Goal: Task Accomplishment & Management: Manage account settings

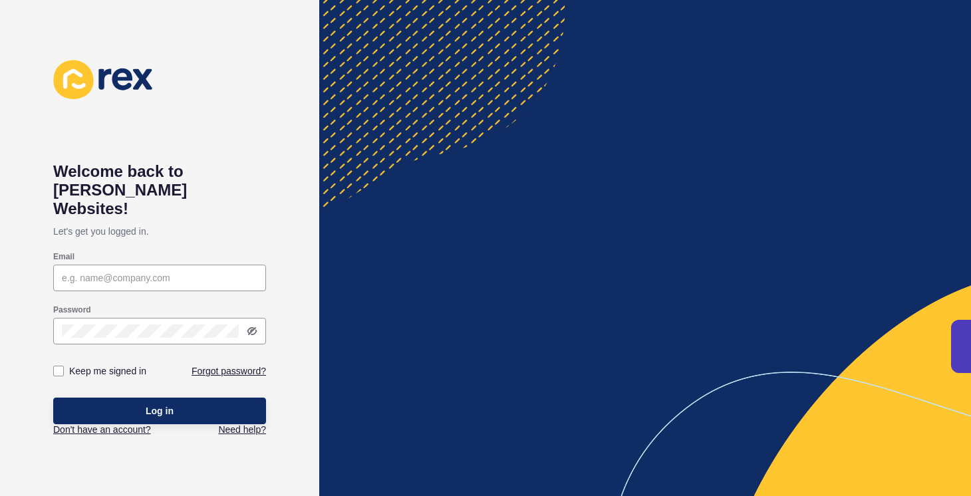
click at [133, 250] on div "Email" at bounding box center [160, 271] width 216 height 43
click at [136, 271] on input "Email" at bounding box center [160, 277] width 196 height 13
paste input "[EMAIL_ADDRESS][DOMAIN_NAME]"
type input "[EMAIL_ADDRESS][DOMAIN_NAME]"
drag, startPoint x: 63, startPoint y: 353, endPoint x: 80, endPoint y: 364, distance: 20.3
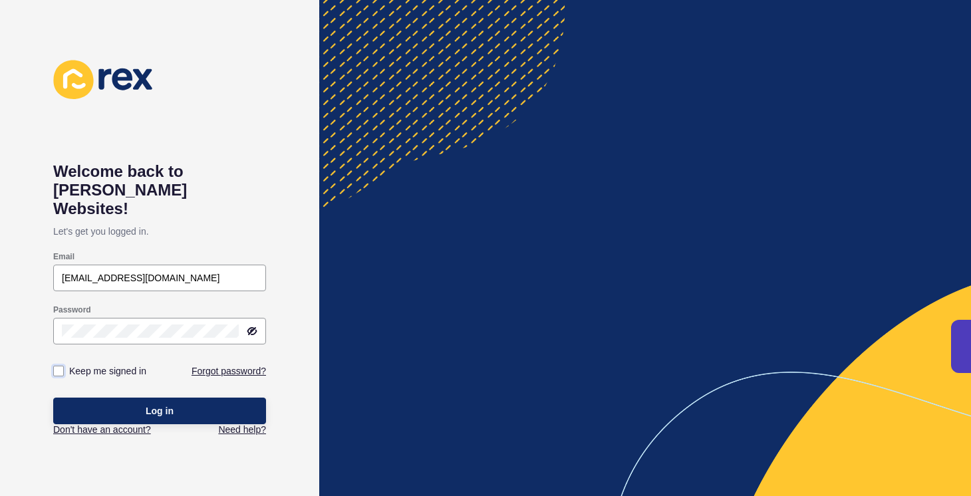
click at [63, 366] on label at bounding box center [58, 371] width 11 height 11
click at [63, 367] on input "Keep me signed in" at bounding box center [60, 371] width 9 height 9
checkbox input "true"
click at [122, 398] on button "Log in" at bounding box center [159, 411] width 213 height 27
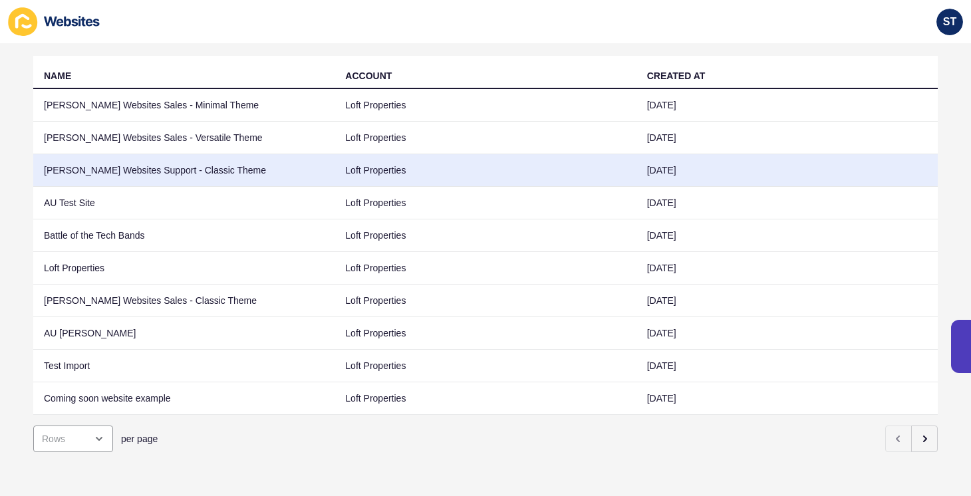
scroll to position [60, 0]
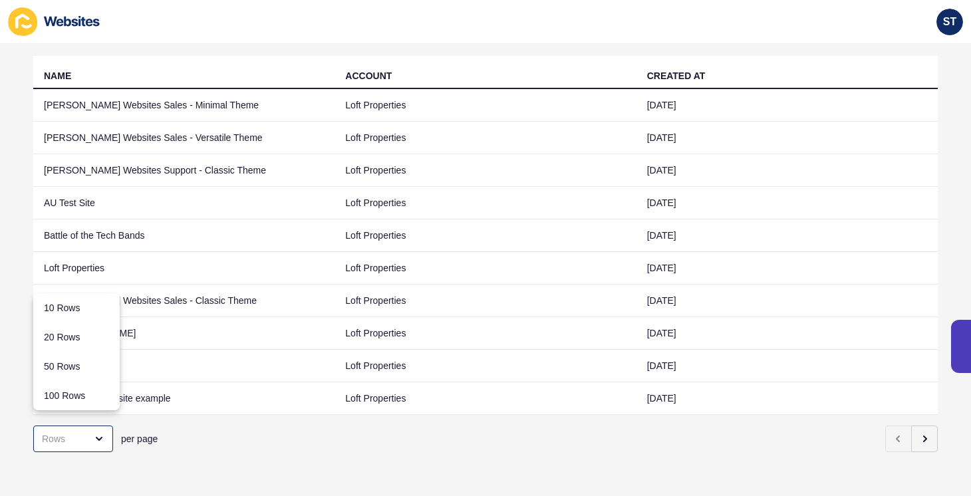
click at [194, 415] on div "per page" at bounding box center [485, 439] width 905 height 48
